Goal: Task Accomplishment & Management: Use online tool/utility

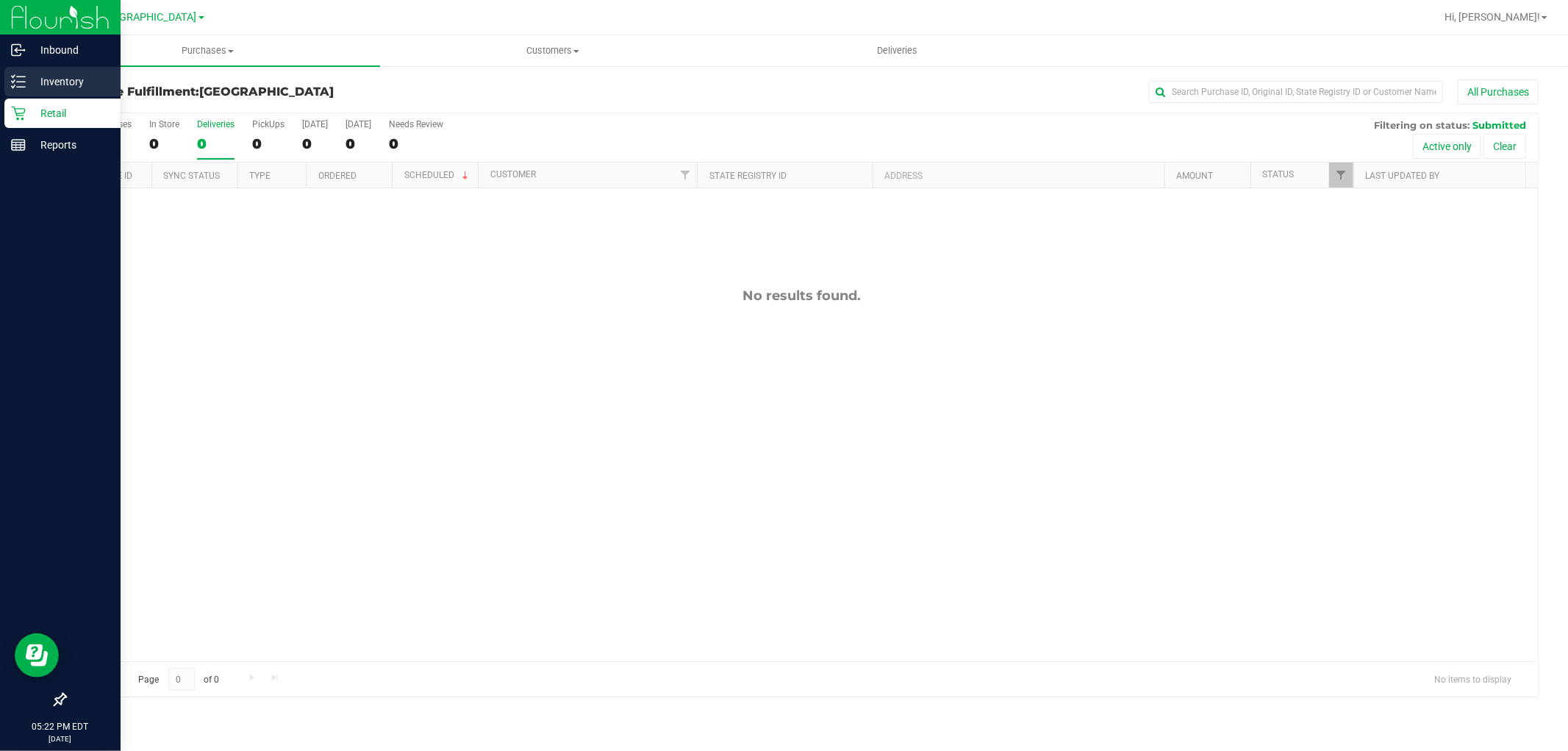
click at [54, 86] on p "Inventory" at bounding box center [70, 81] width 88 height 18
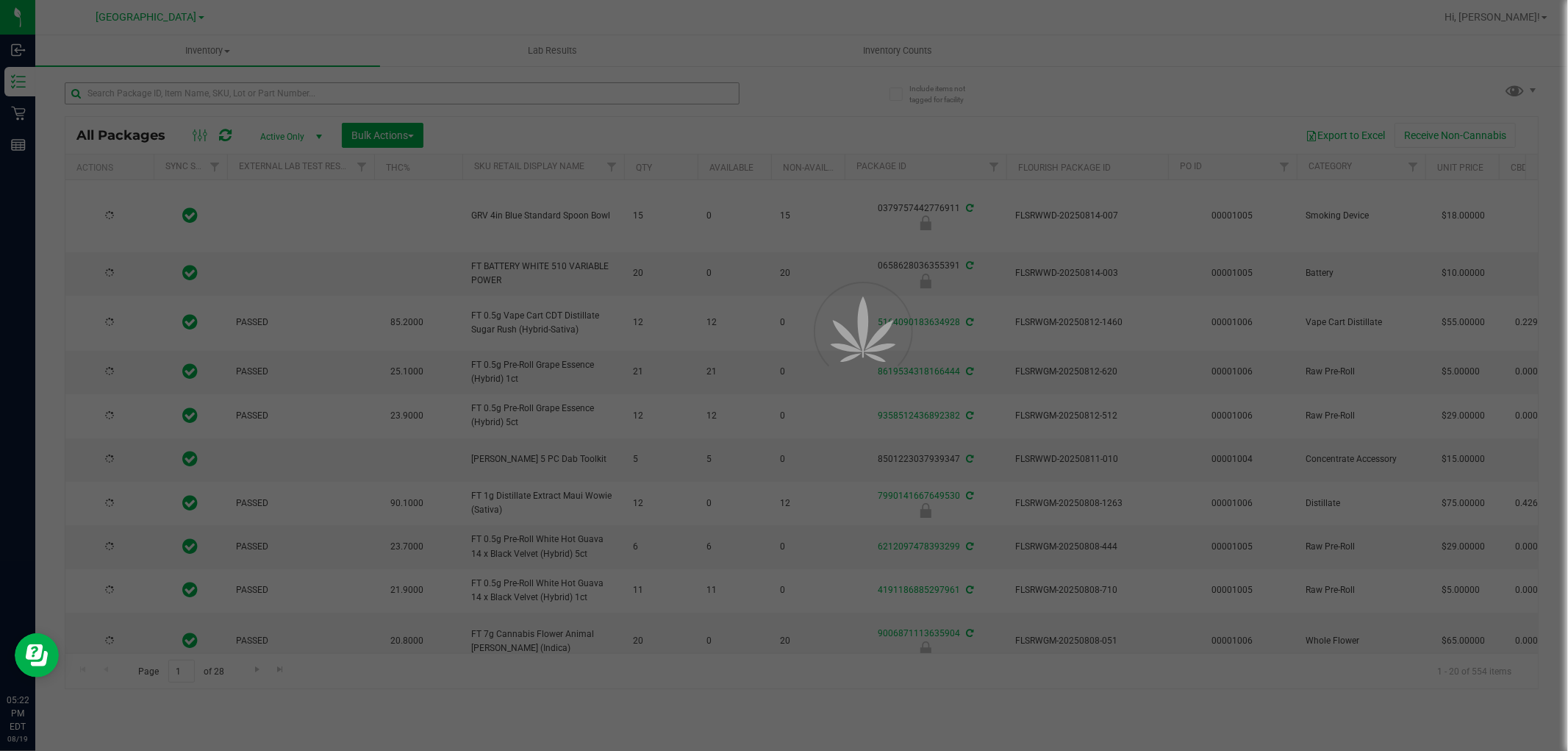
click at [356, 86] on div at bounding box center [784, 375] width 1568 height 751
click at [356, 89] on input "text" at bounding box center [402, 93] width 675 height 22
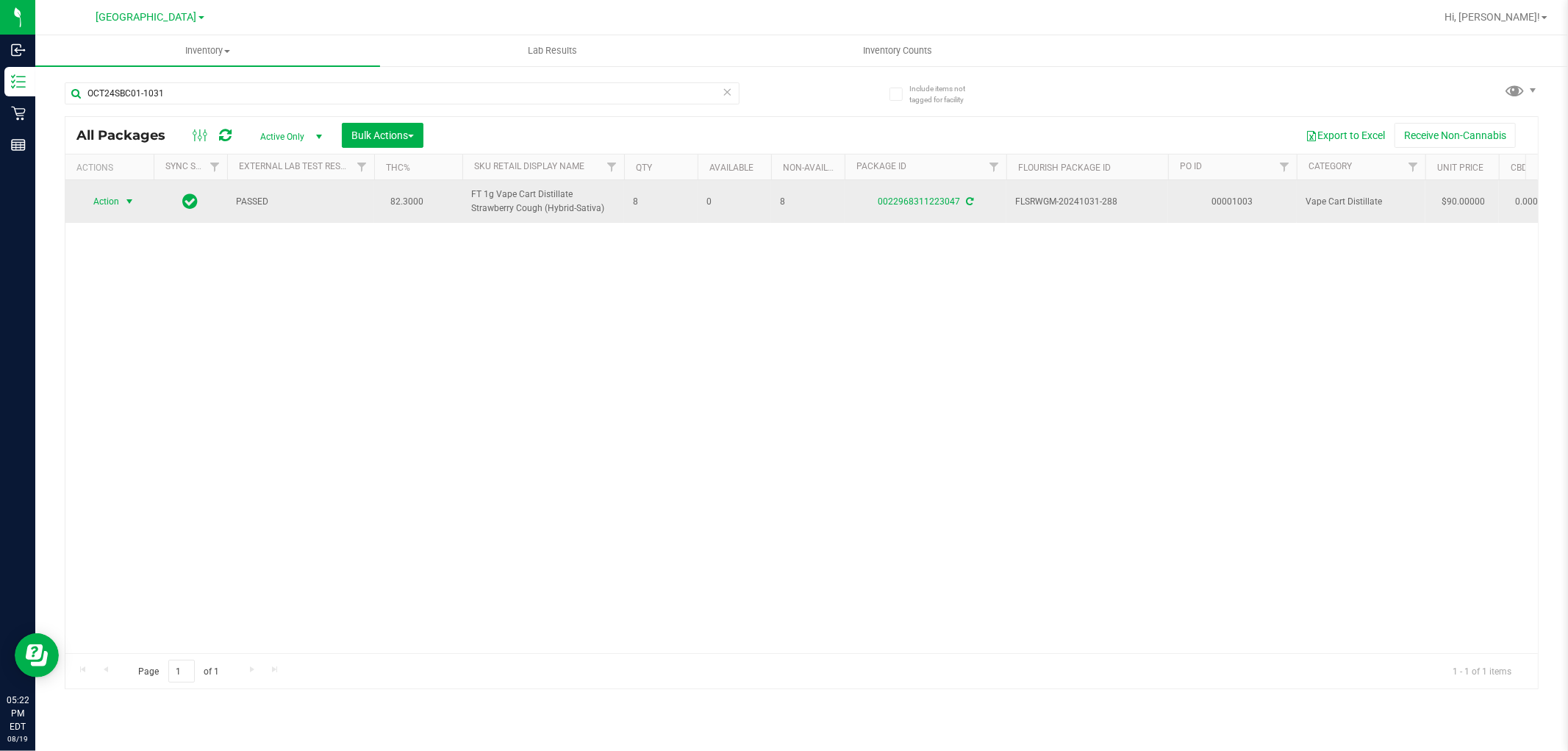
click at [120, 206] on span "select" at bounding box center [130, 201] width 19 height 21
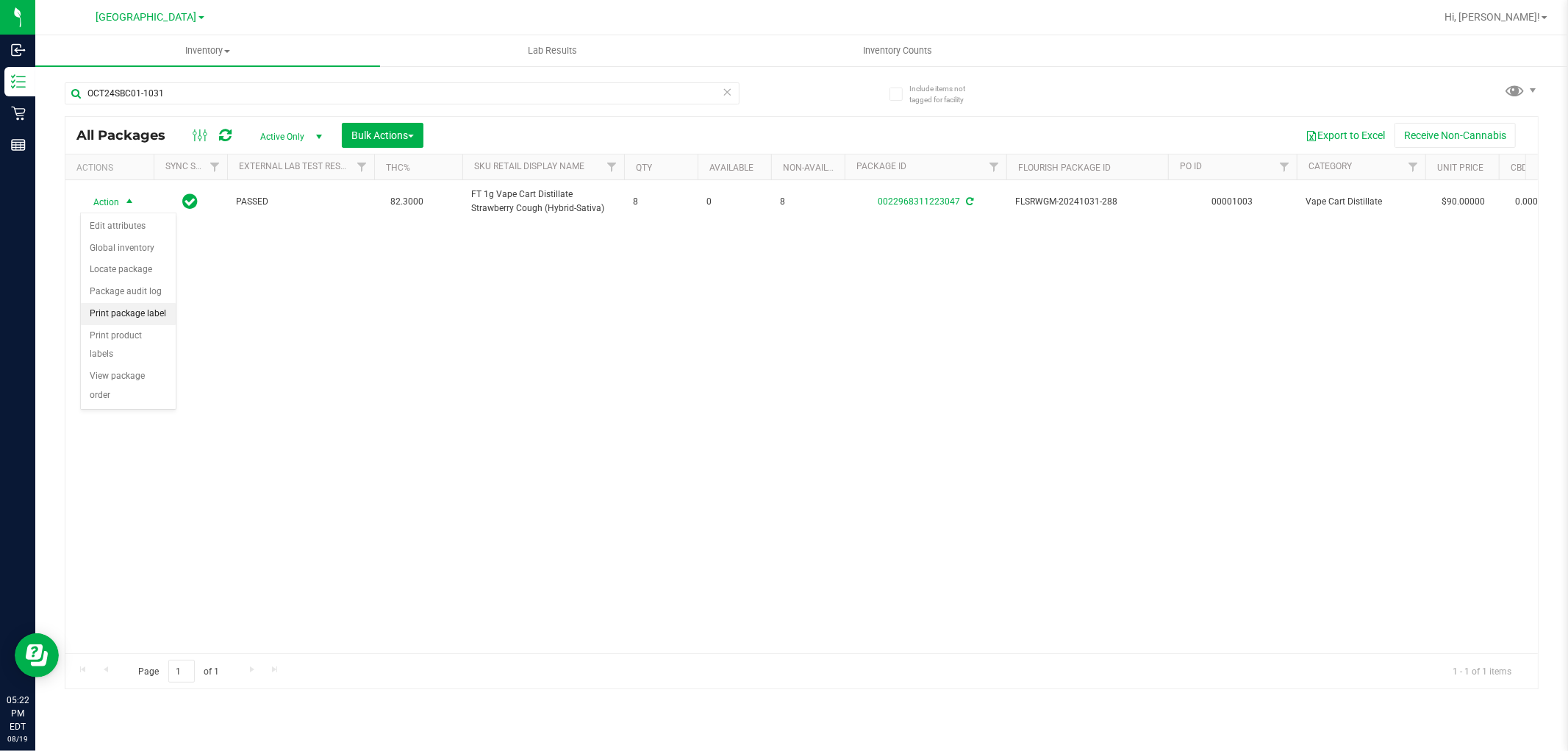
drag, startPoint x: 159, startPoint y: 334, endPoint x: 164, endPoint y: 315, distance: 19.6
click at [164, 315] on ul "Edit attributes Global inventory Locate package Package audit log Print package…" at bounding box center [128, 310] width 95 height 191
click at [164, 315] on li "Print package label" at bounding box center [128, 313] width 95 height 22
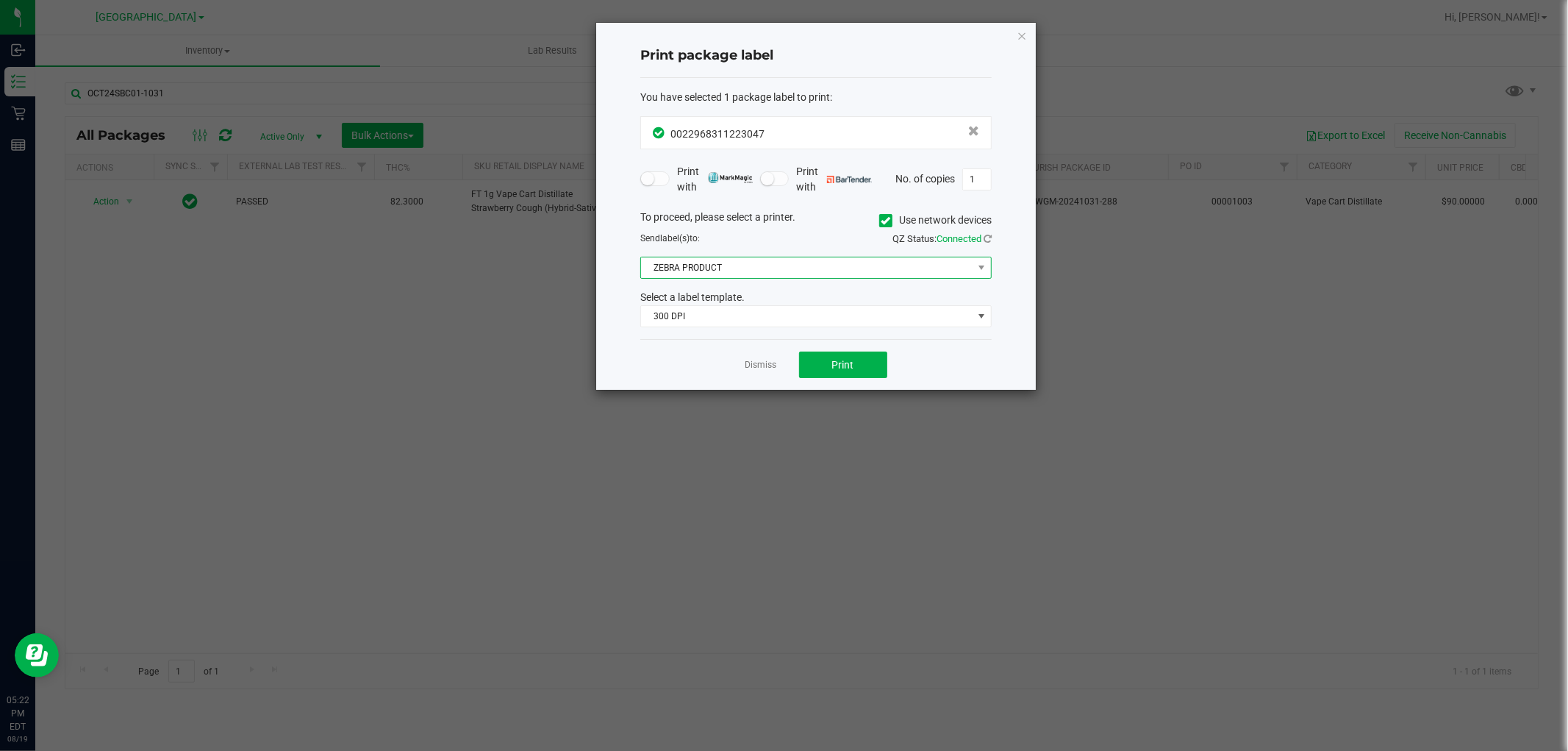
click at [876, 270] on span "ZEBRA PRODUCT" at bounding box center [806, 268] width 332 height 21
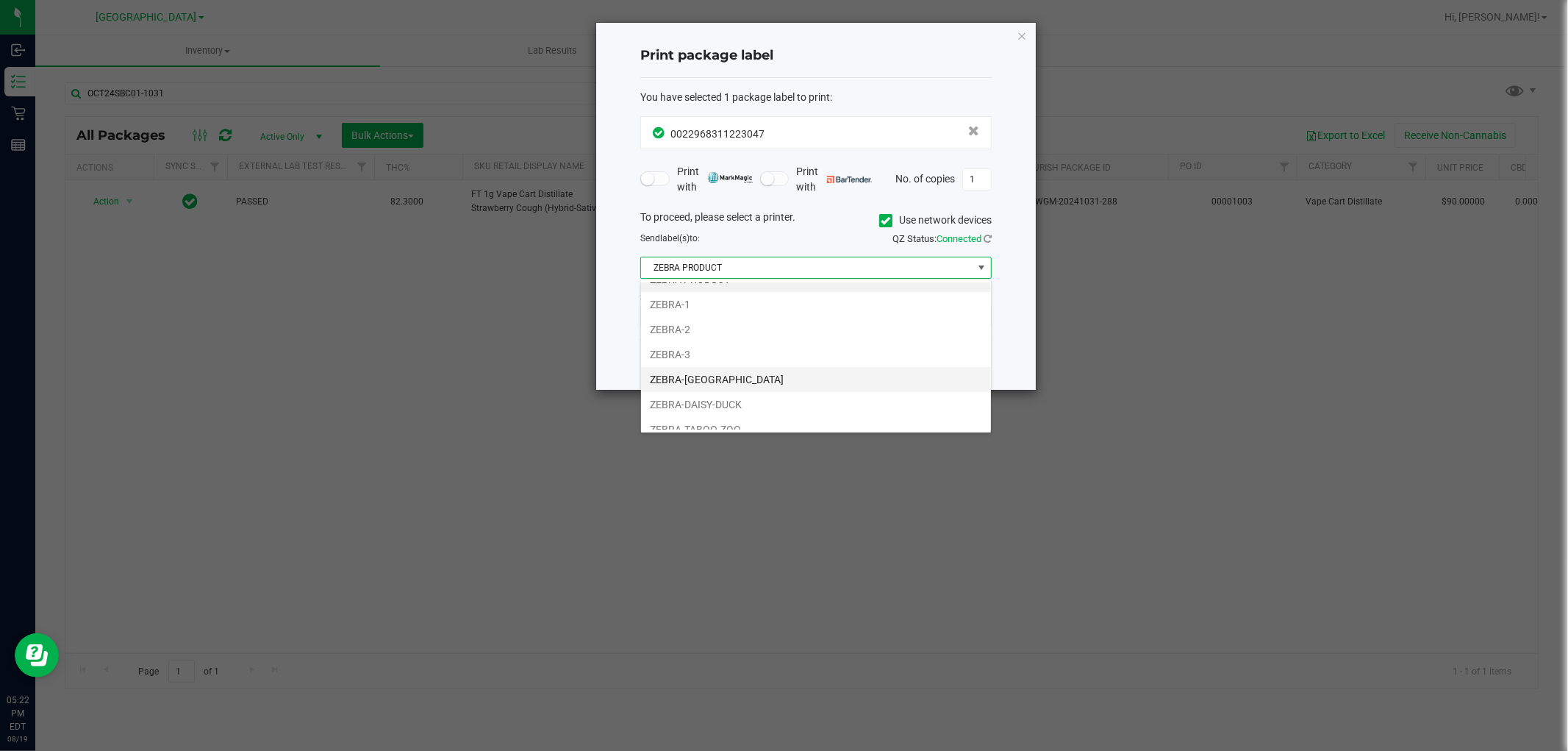
scroll to position [28, 0]
click at [784, 393] on li "ZEBRA-DAISY-DUCK" at bounding box center [815, 392] width 350 height 25
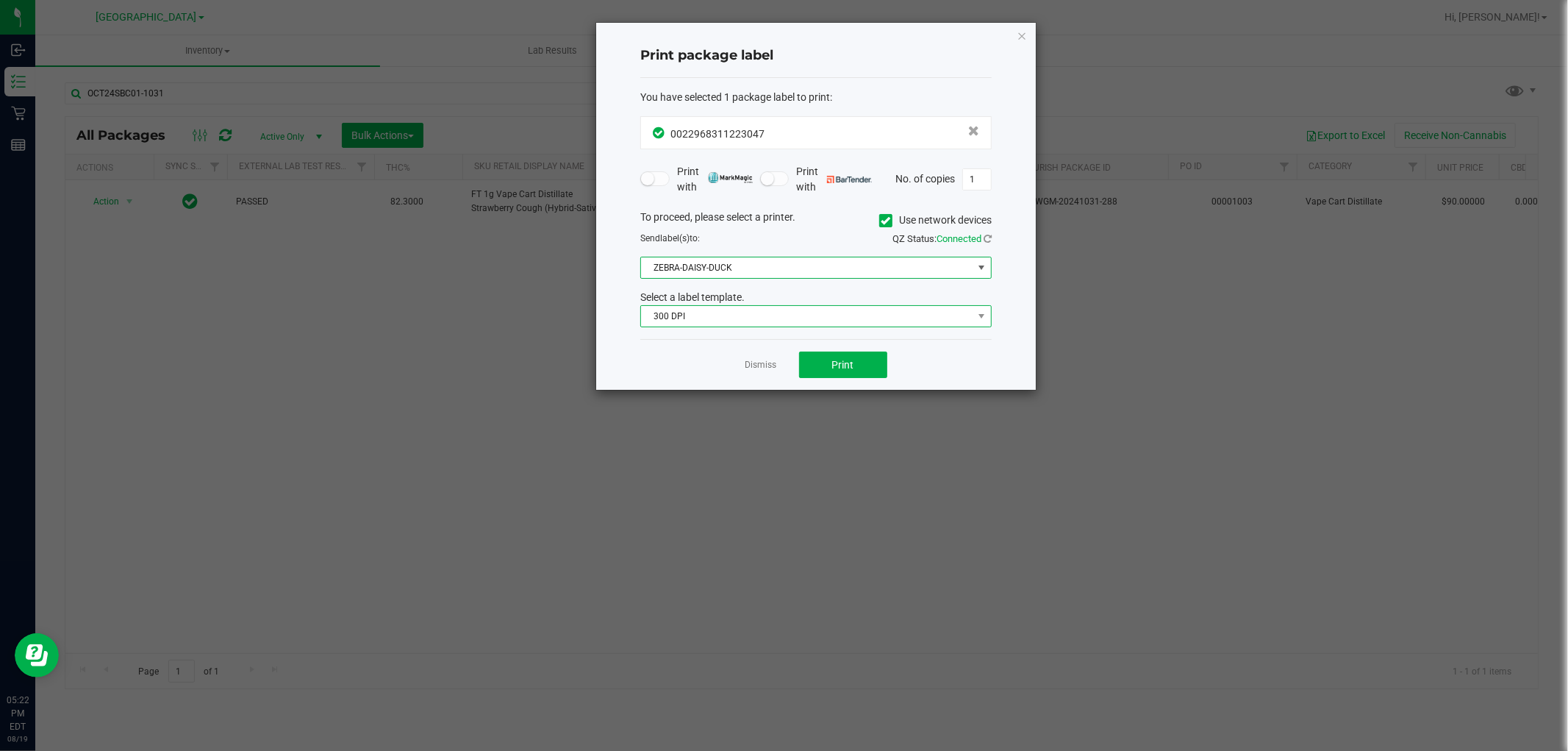
click at [754, 317] on span "300 DPI" at bounding box center [806, 317] width 332 height 21
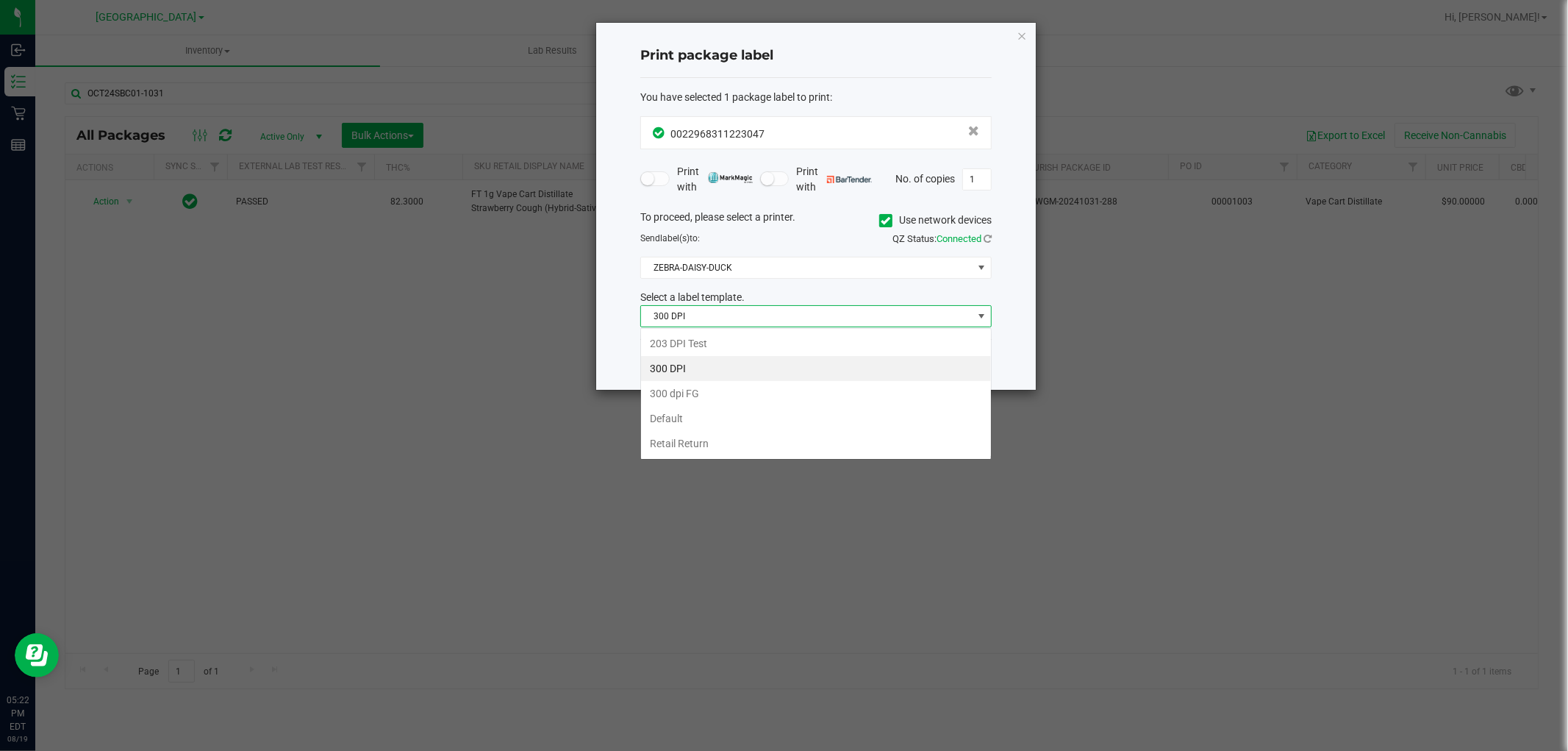
scroll to position [22, 350]
click at [713, 438] on li "Retail Return" at bounding box center [815, 444] width 350 height 25
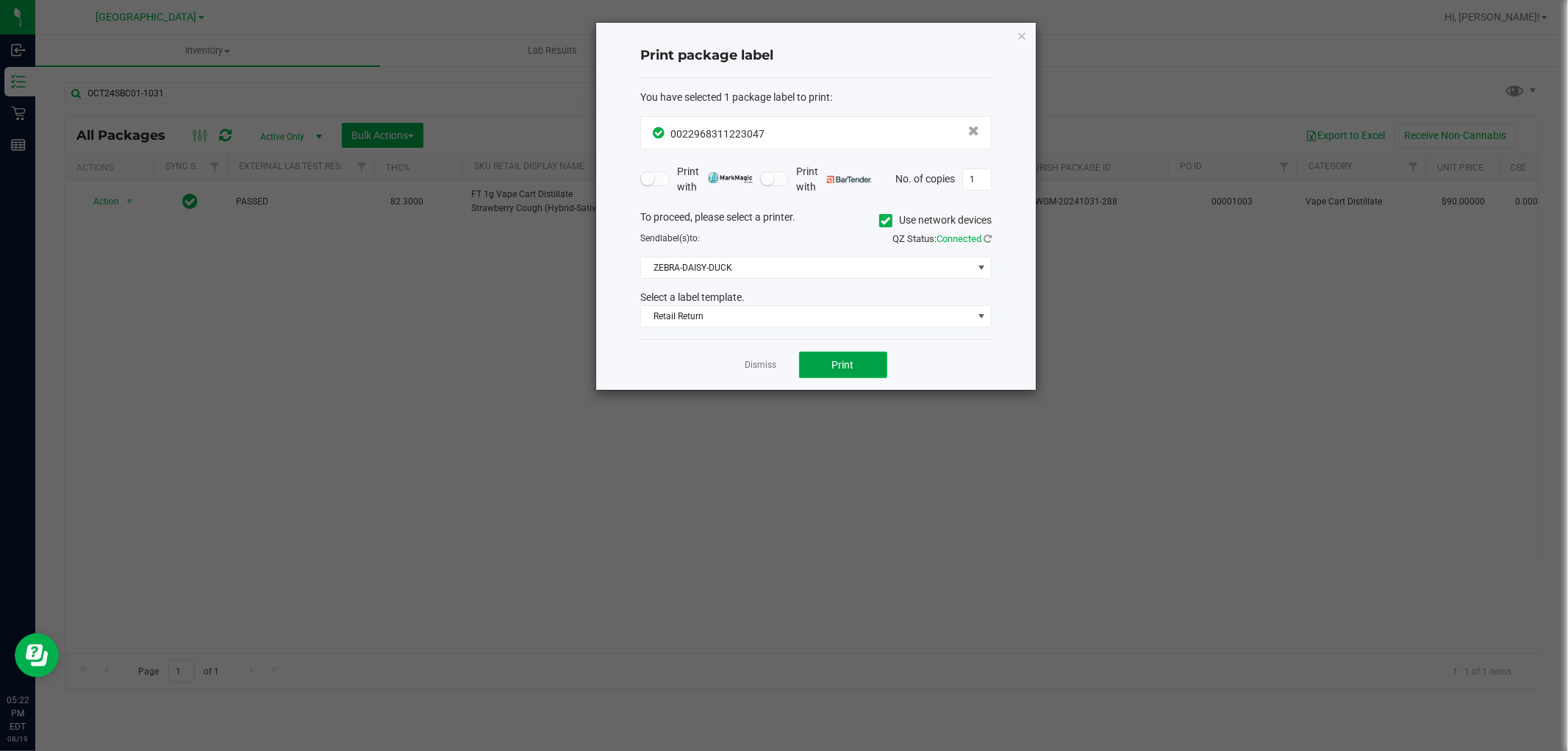
click at [832, 366] on span "Print" at bounding box center [843, 365] width 22 height 12
click at [773, 365] on link "Dismiss" at bounding box center [762, 365] width 32 height 12
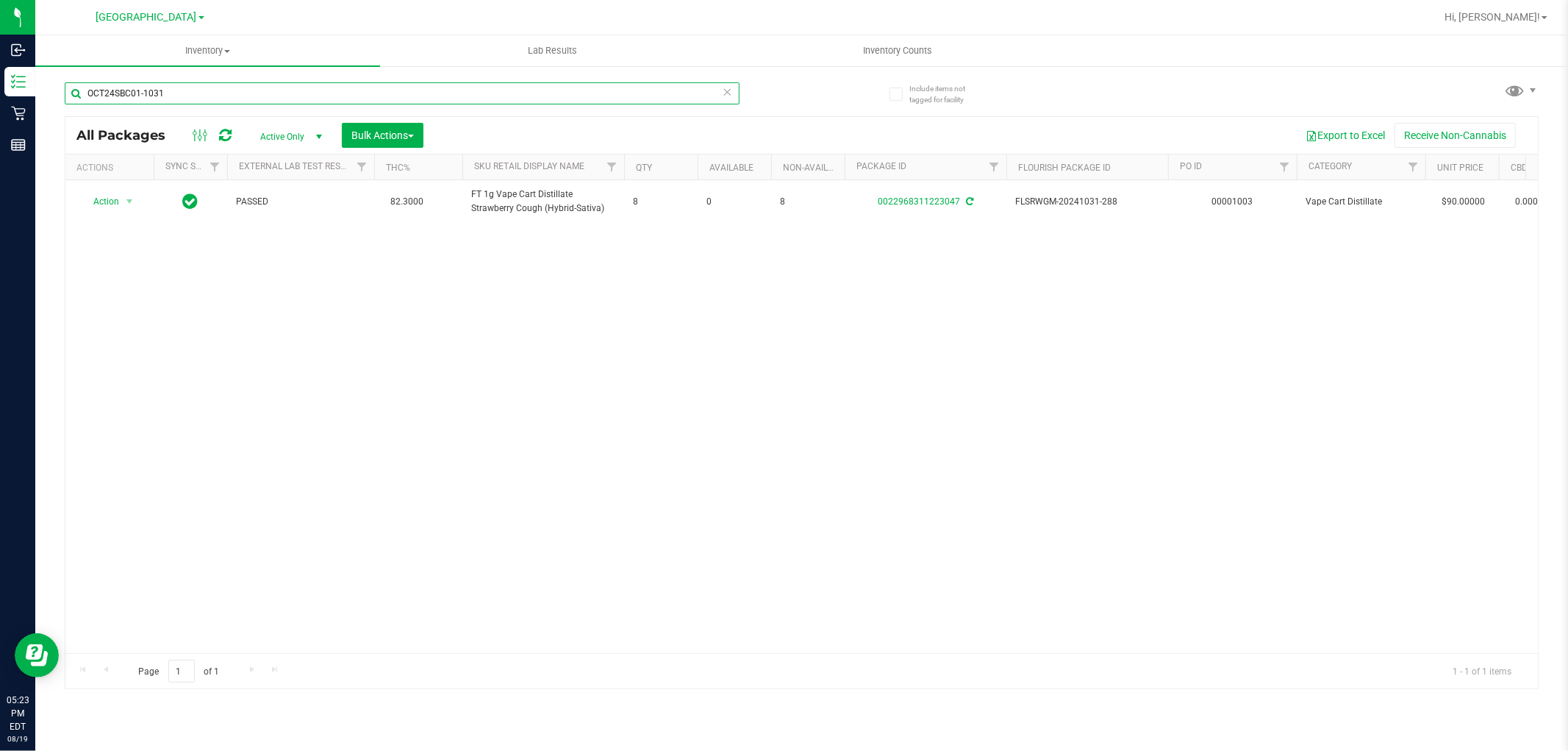
drag, startPoint x: 222, startPoint y: 90, endPoint x: 0, endPoint y: -3, distance: 240.7
click at [0, 0] on html "Inbound Inventory Retail Reports 05:23 PM EDT [DATE] 08/19 [GEOGRAPHIC_DATA] WC…" at bounding box center [784, 375] width 1568 height 751
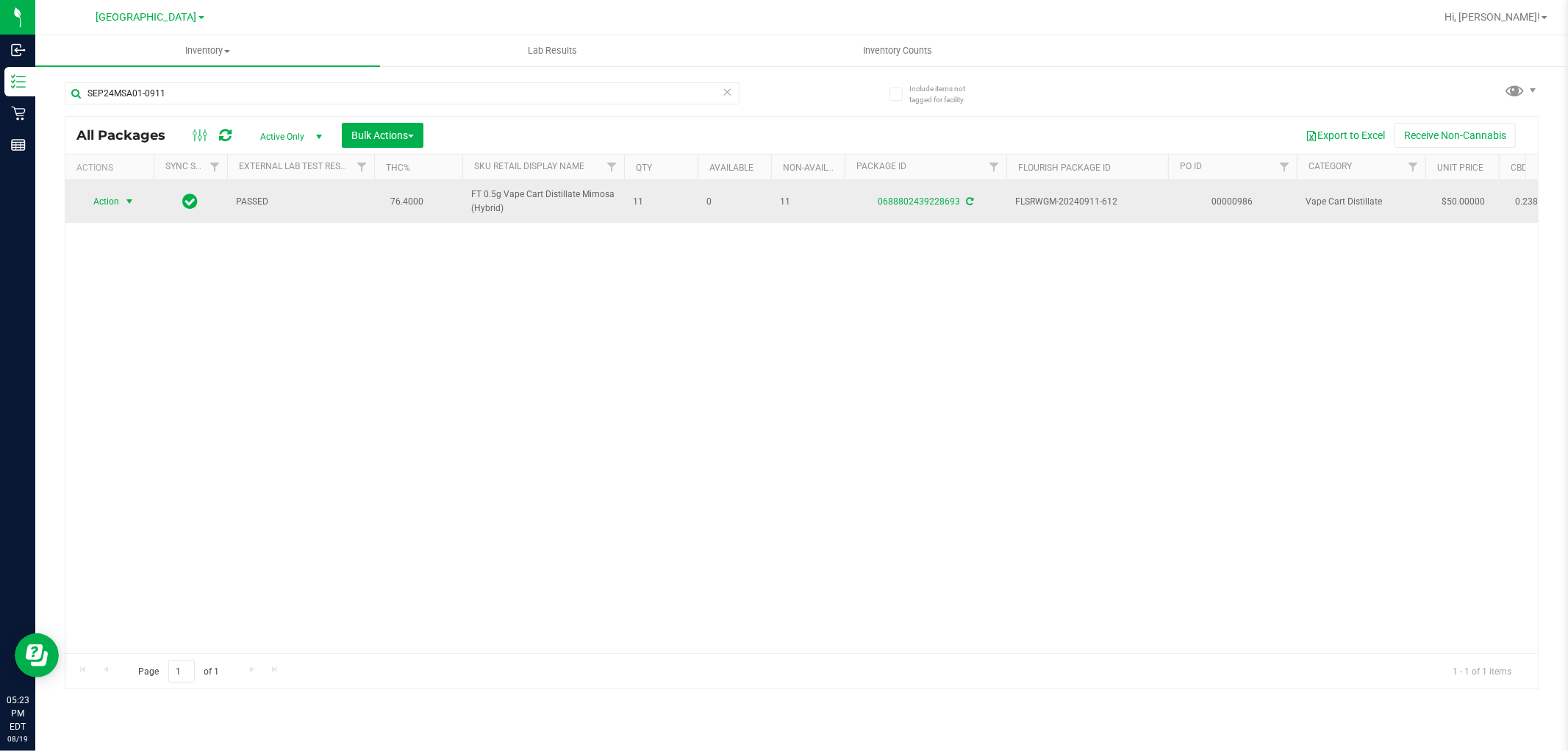
click at [120, 199] on span "select" at bounding box center [130, 201] width 19 height 21
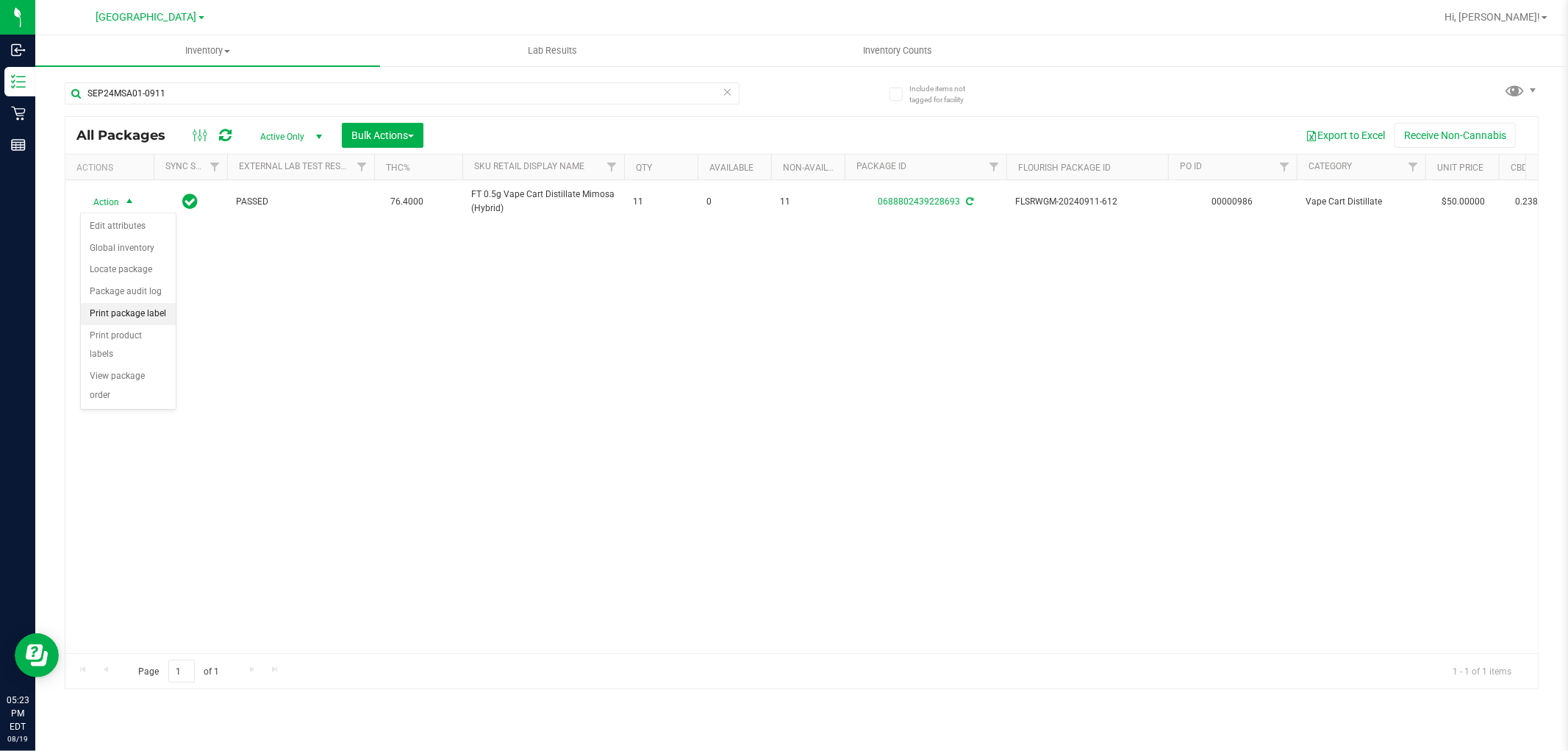
click at [157, 319] on li "Print package label" at bounding box center [128, 313] width 95 height 22
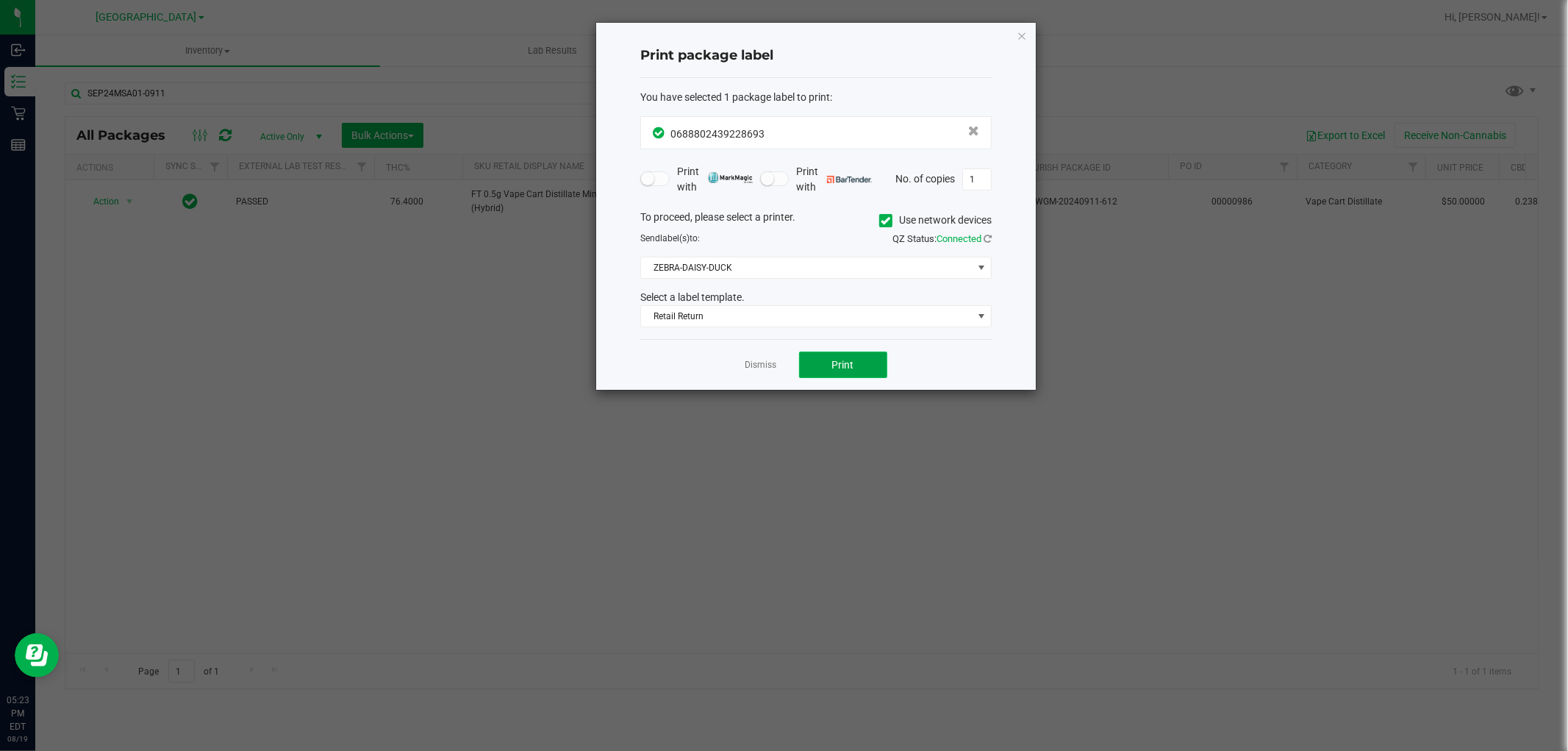
click at [849, 357] on button "Print" at bounding box center [844, 365] width 88 height 26
click at [768, 371] on link "Dismiss" at bounding box center [762, 365] width 32 height 12
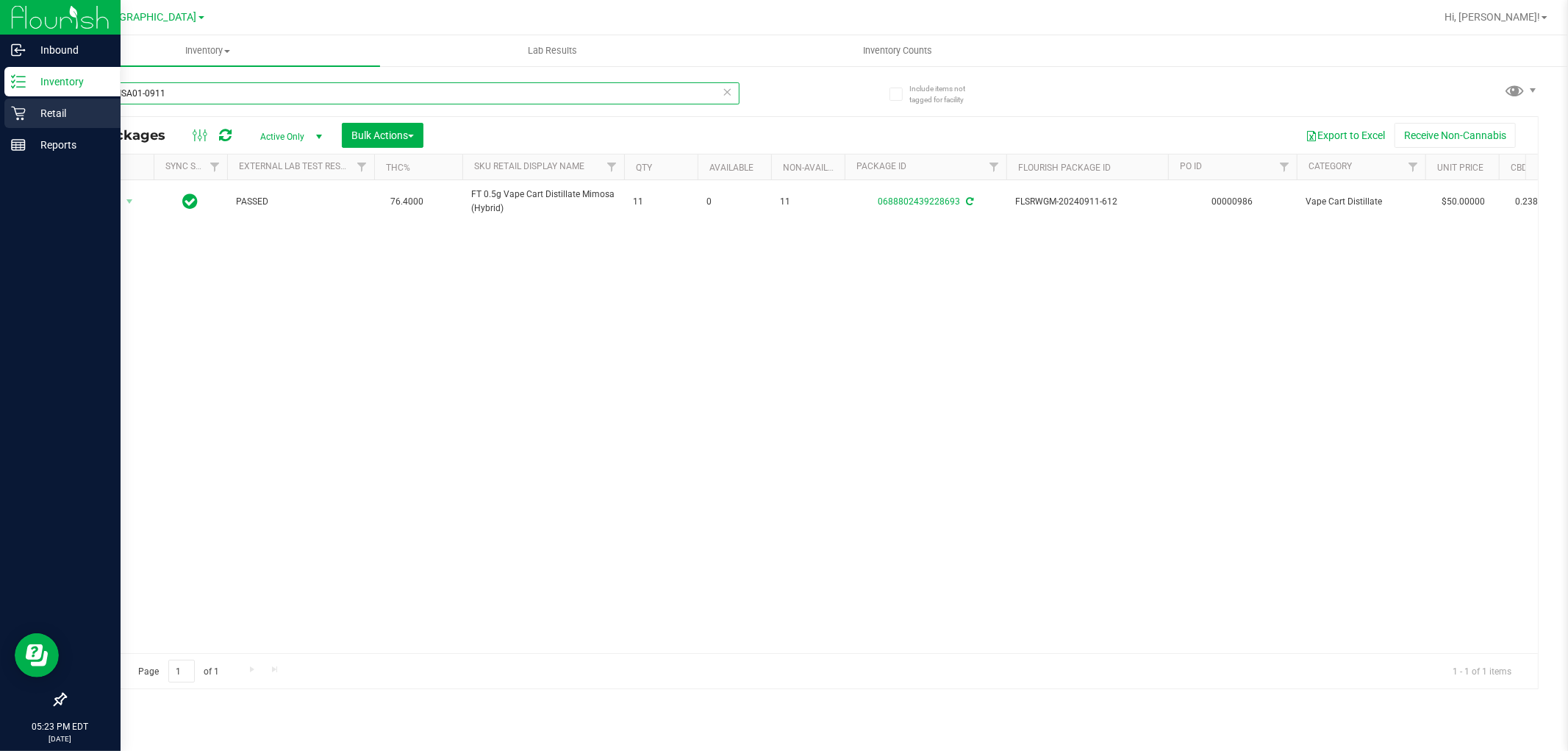
drag, startPoint x: 216, startPoint y: 83, endPoint x: 0, endPoint y: 99, distance: 216.6
click at [0, 99] on div "Inbound Inventory Retail Reports 05:23 PM EDT [DATE] 08/19 [GEOGRAPHIC_DATA] WC…" at bounding box center [784, 375] width 1568 height 751
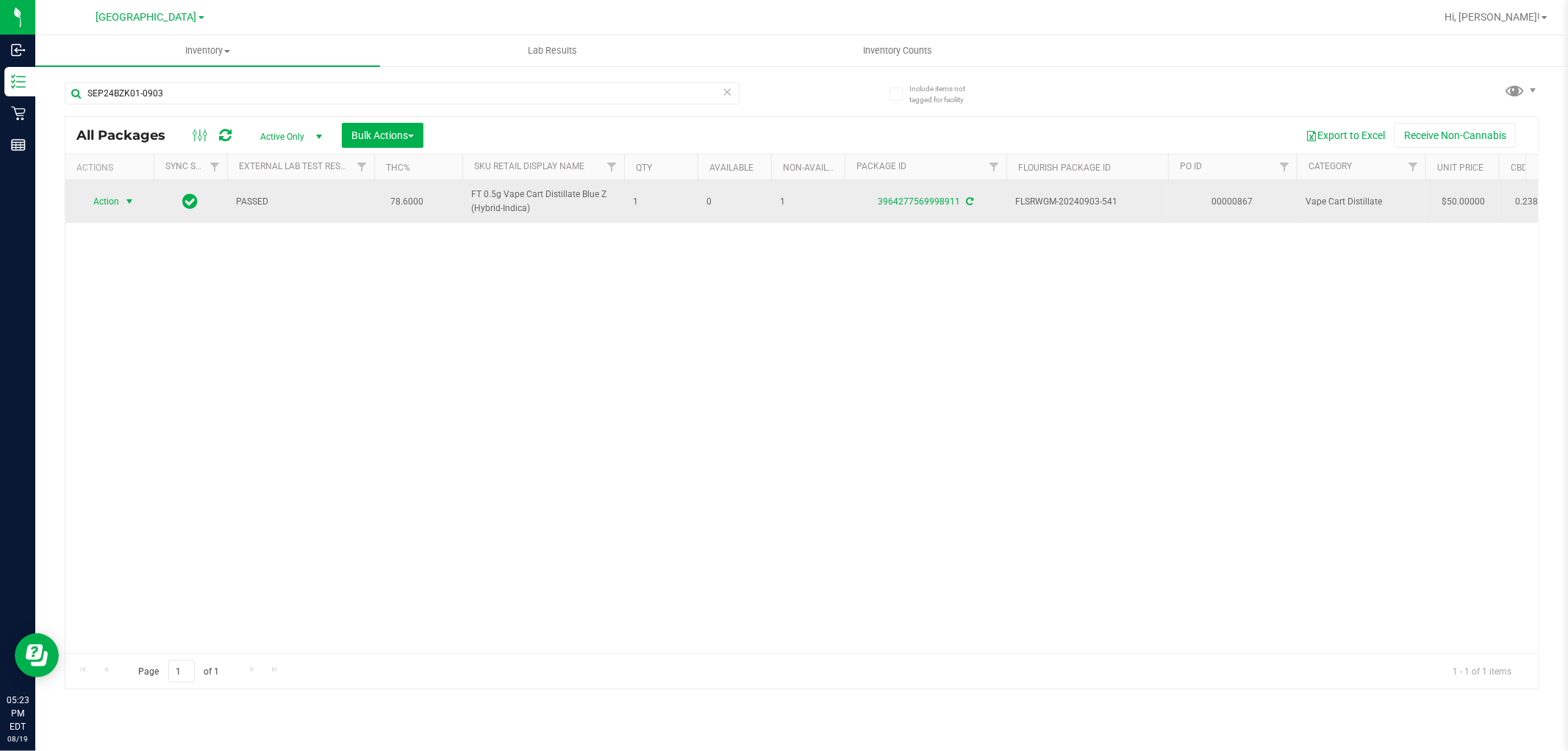
click at [112, 193] on span "Action" at bounding box center [100, 201] width 39 height 21
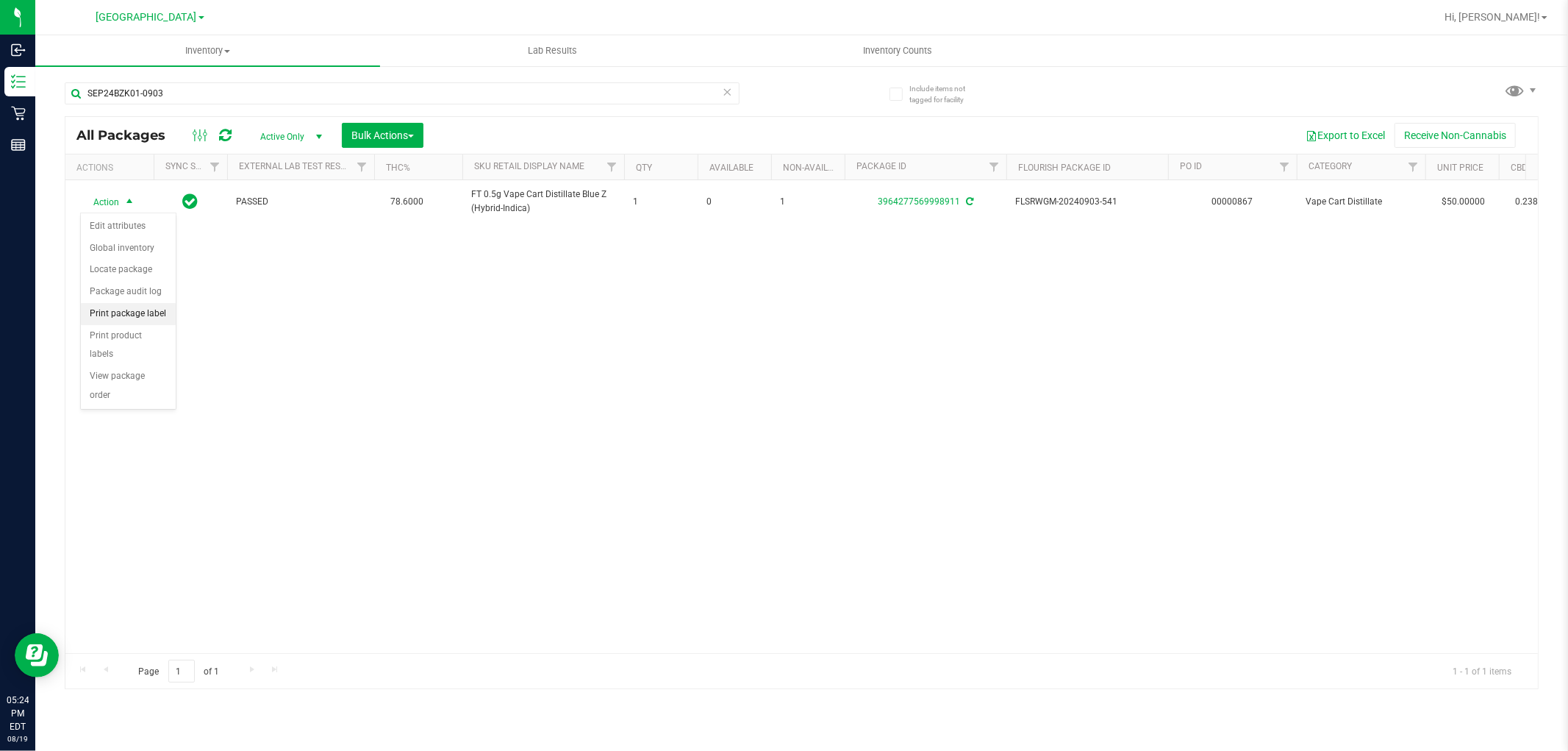
click at [135, 320] on li "Print package label" at bounding box center [128, 313] width 95 height 22
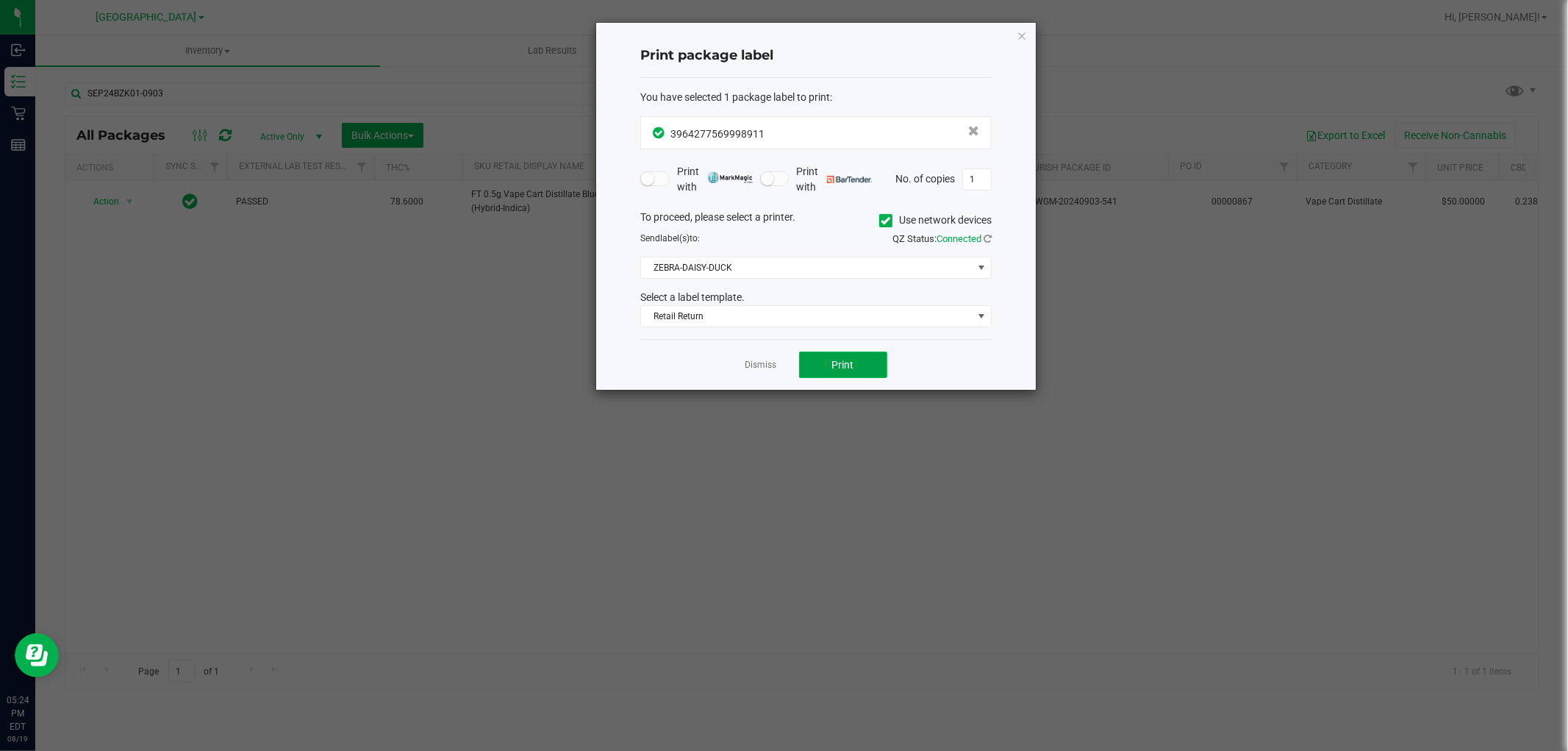
click at [832, 366] on span "Print" at bounding box center [843, 365] width 22 height 12
click at [765, 364] on link "Dismiss" at bounding box center [762, 365] width 32 height 12
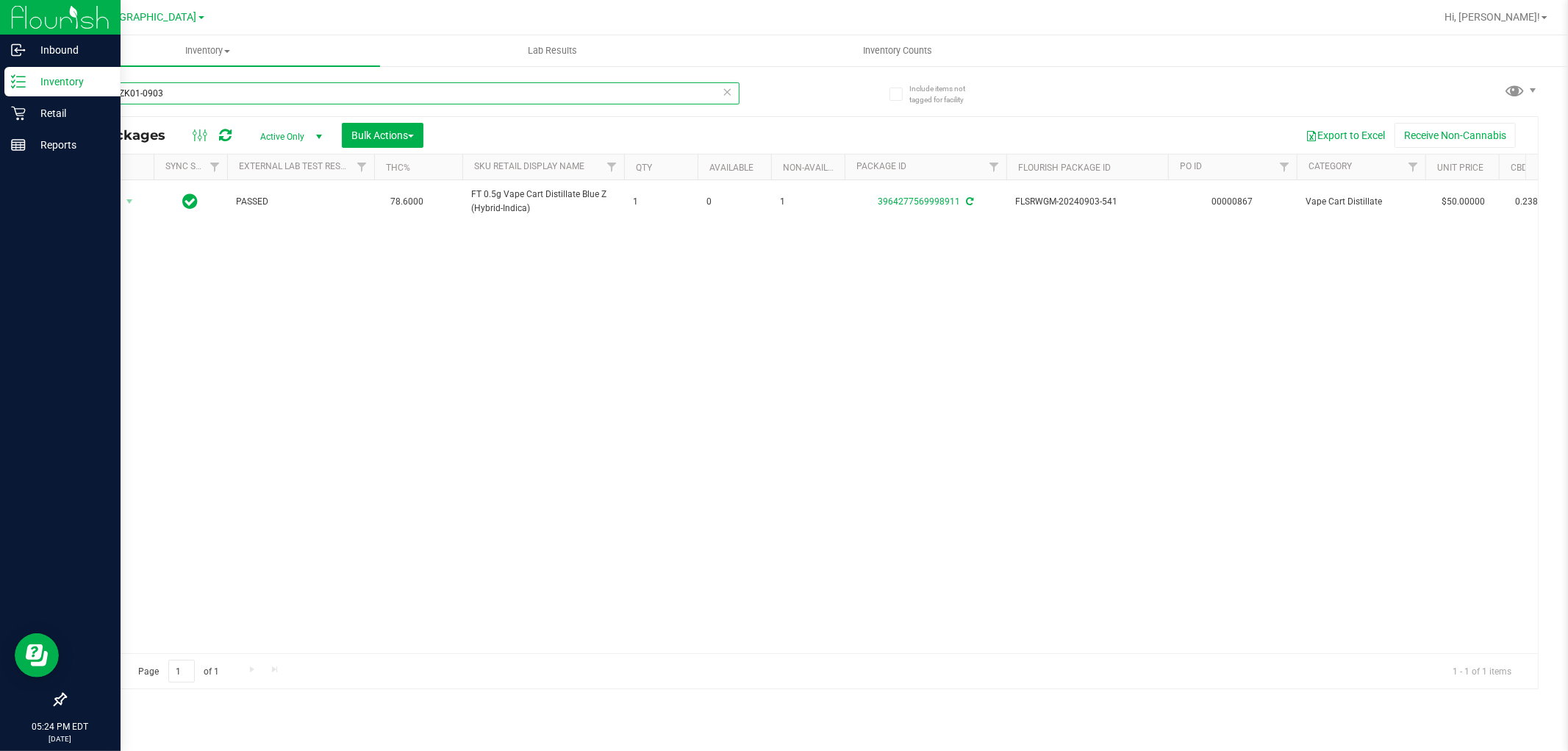
drag, startPoint x: 307, startPoint y: 88, endPoint x: 0, endPoint y: 83, distance: 307.0
click at [0, 83] on div "Inbound Inventory Retail Reports 05:24 PM EDT [DATE] 08/19 [GEOGRAPHIC_DATA] WC…" at bounding box center [784, 375] width 1568 height 751
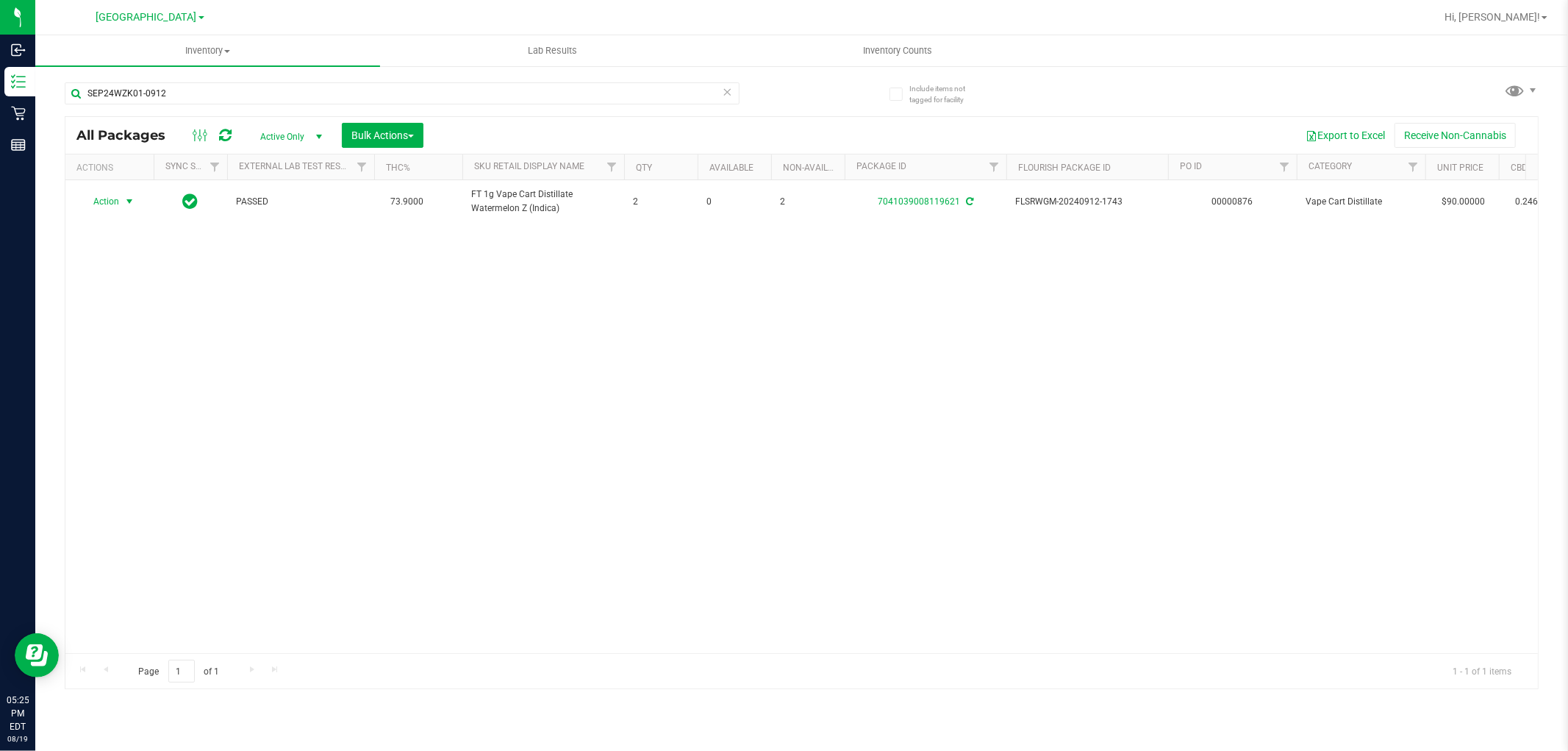
click at [122, 204] on span "select" at bounding box center [130, 201] width 19 height 21
click at [145, 318] on li "Print package label" at bounding box center [128, 313] width 95 height 22
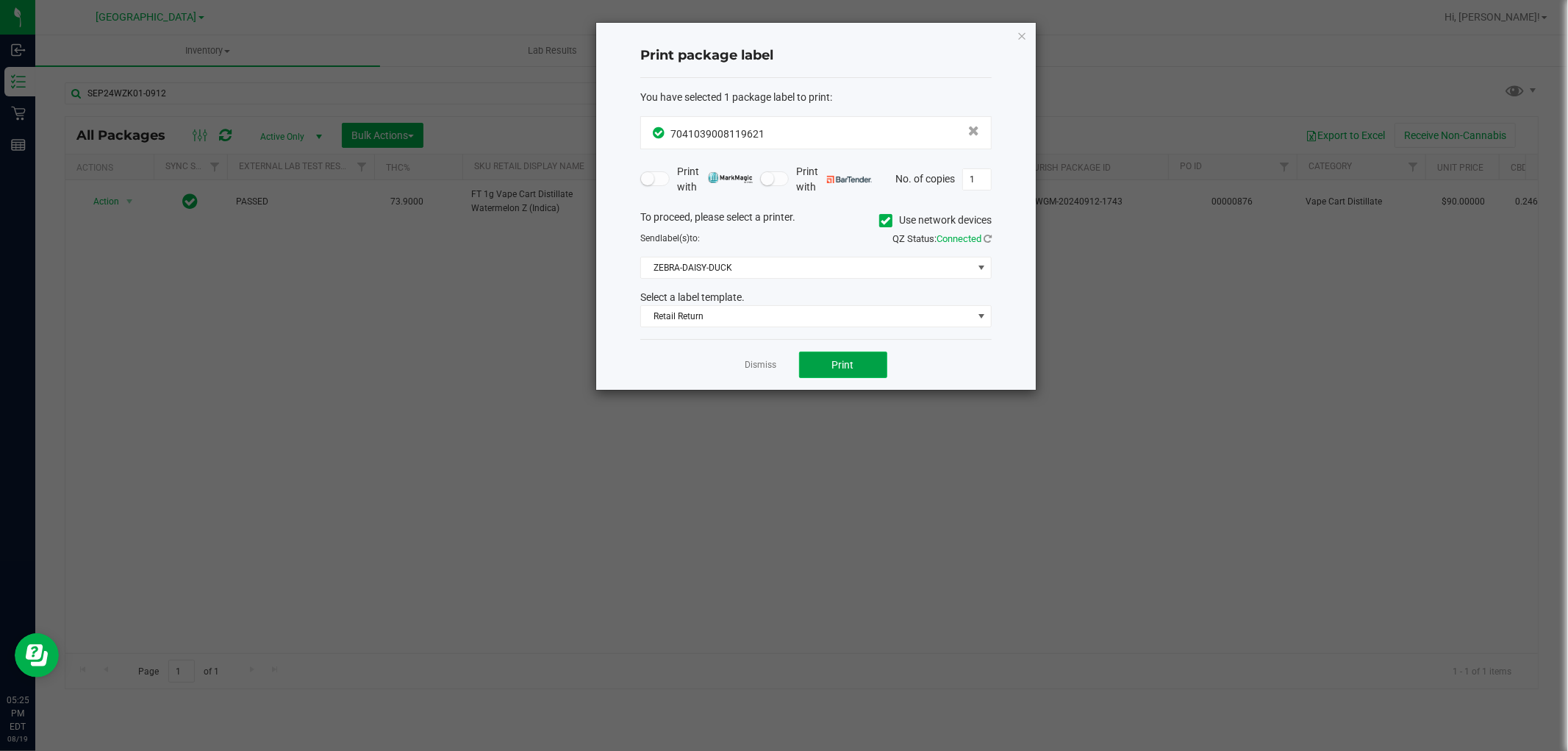
click at [871, 371] on button "Print" at bounding box center [844, 365] width 88 height 26
click at [1024, 40] on icon "button" at bounding box center [1021, 35] width 10 height 18
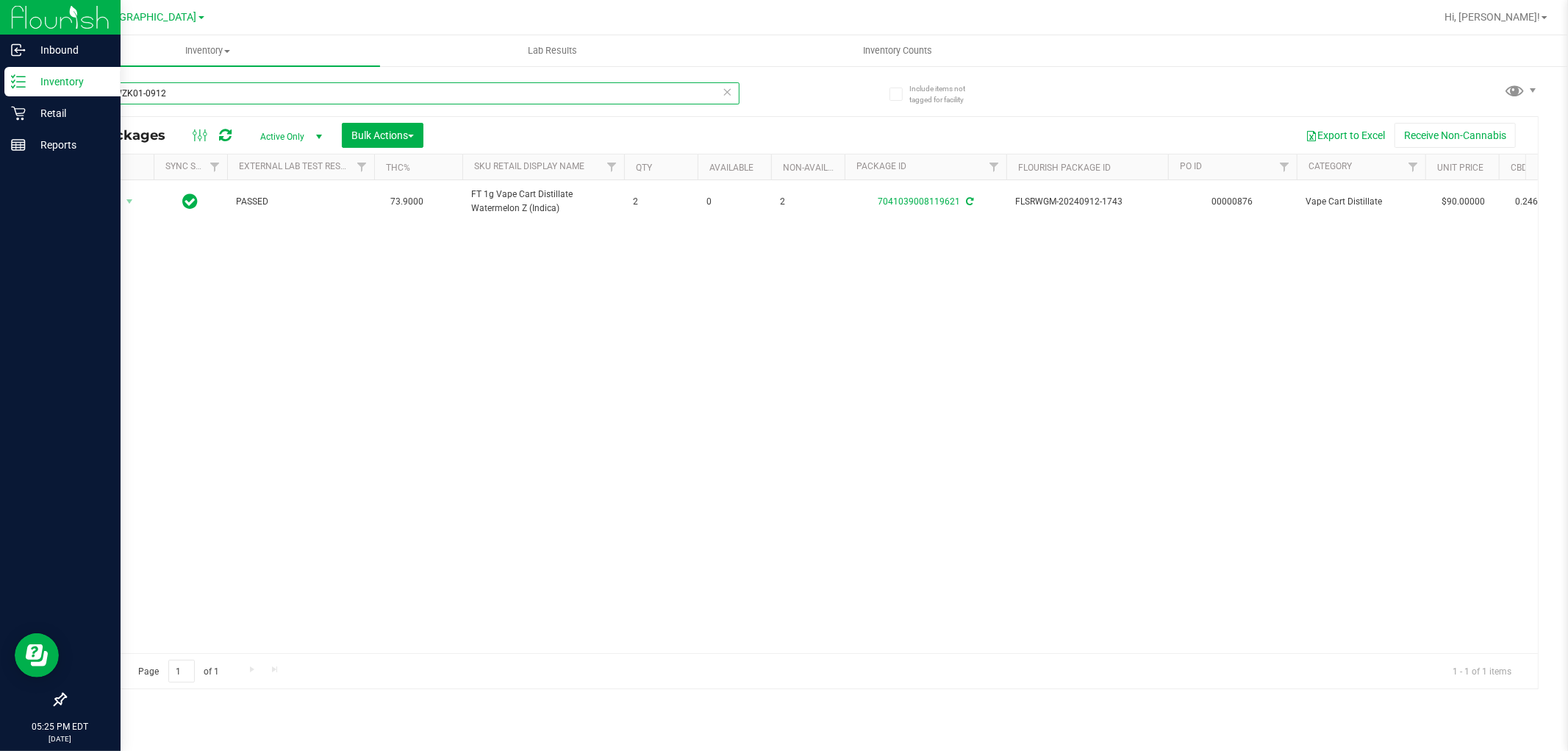
drag, startPoint x: 367, startPoint y: 97, endPoint x: 1, endPoint y: 34, distance: 371.4
click at [0, 45] on div "Inbound Inventory Retail Reports 05:25 PM EDT [DATE] 08/19 [GEOGRAPHIC_DATA] WC…" at bounding box center [784, 375] width 1568 height 751
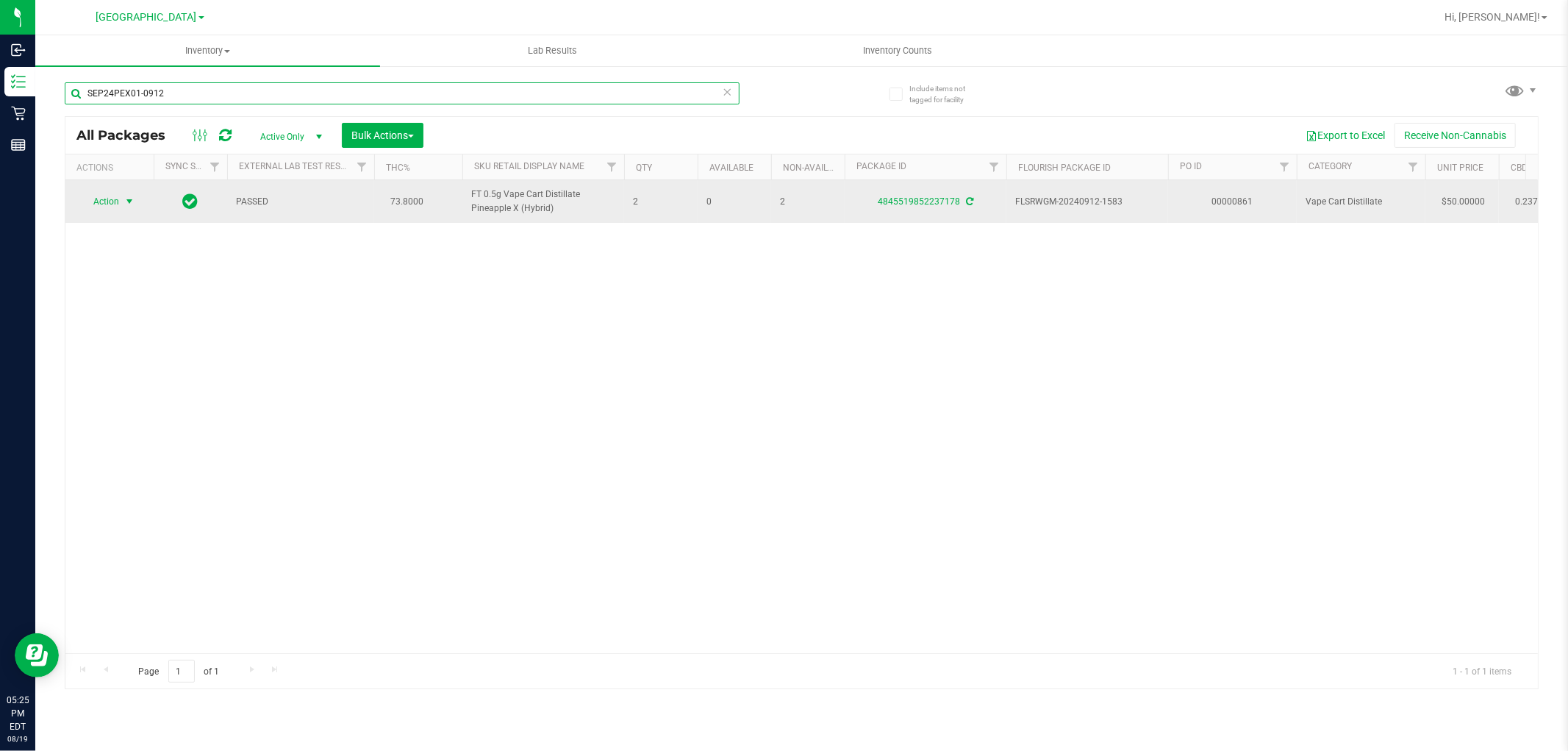
type input "SEP24PEX01-0912"
click at [111, 205] on span "Action" at bounding box center [100, 201] width 39 height 21
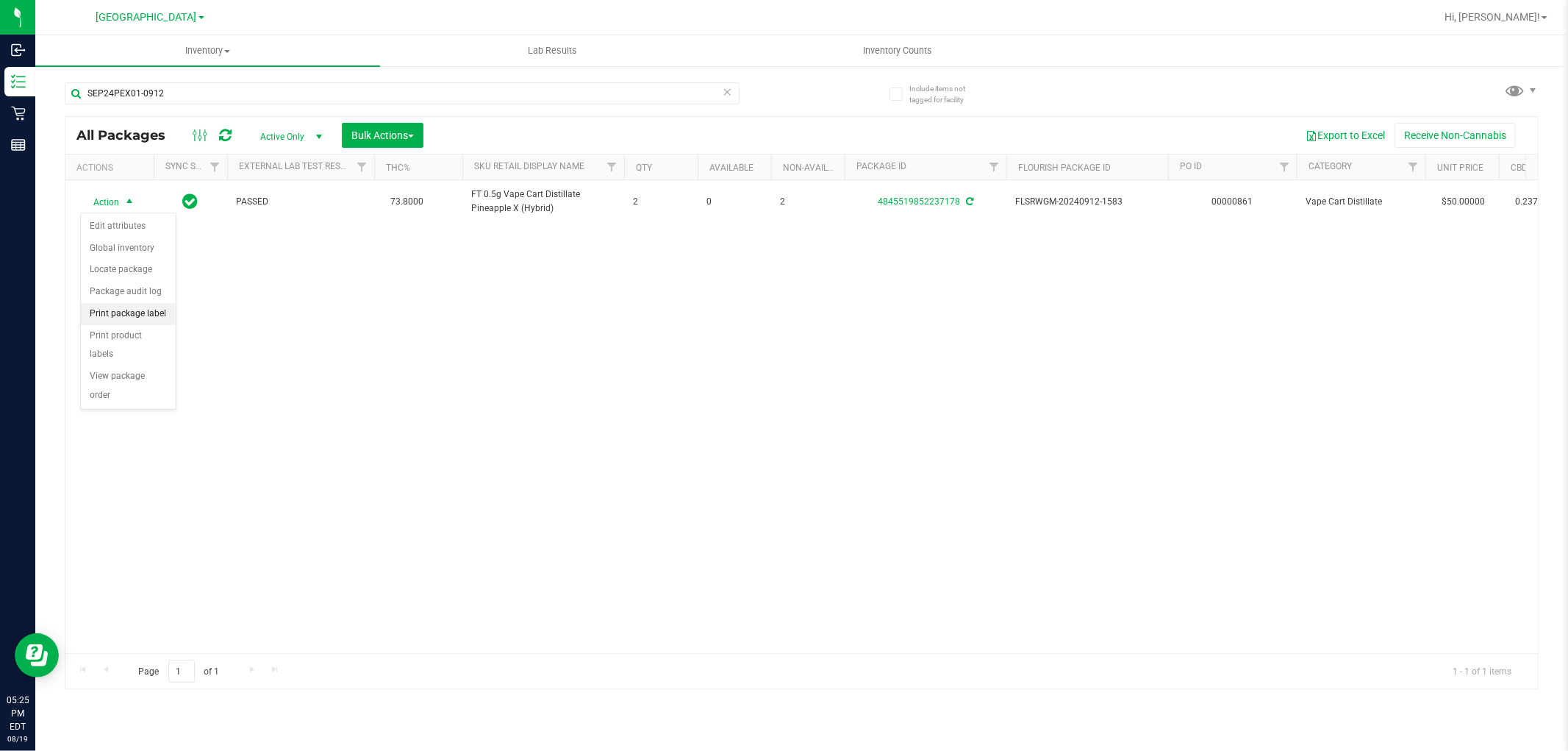
click at [144, 310] on li "Print package label" at bounding box center [128, 313] width 95 height 22
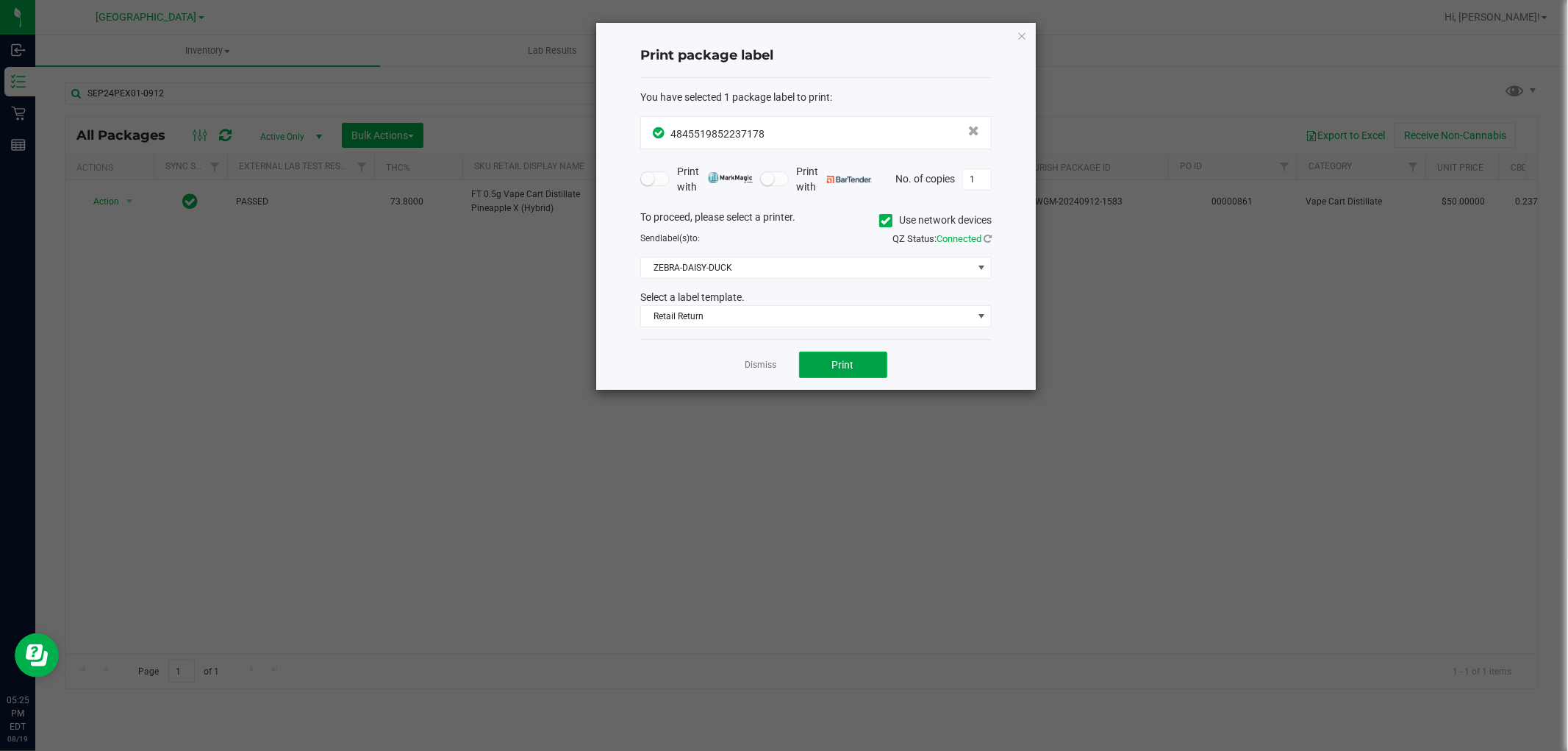
click at [854, 366] on span "Print" at bounding box center [843, 365] width 22 height 12
